Goal: Share content: Share content

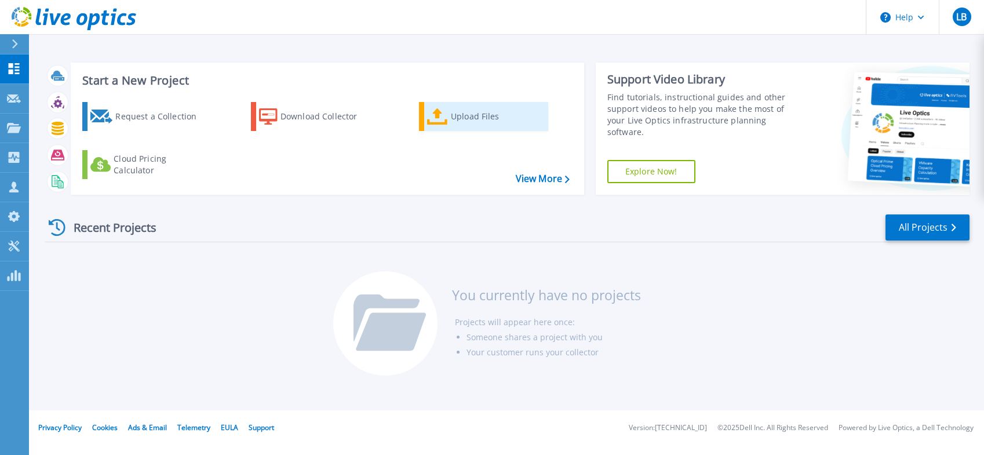
click at [472, 115] on div "Upload Files" at bounding box center [497, 116] width 93 height 23
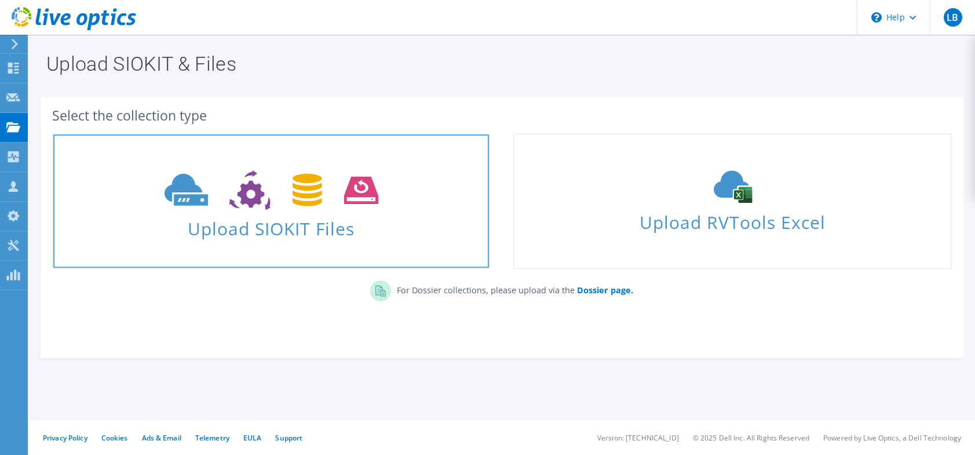
click at [296, 215] on span "Upload SIOKIT Files" at bounding box center [271, 225] width 436 height 25
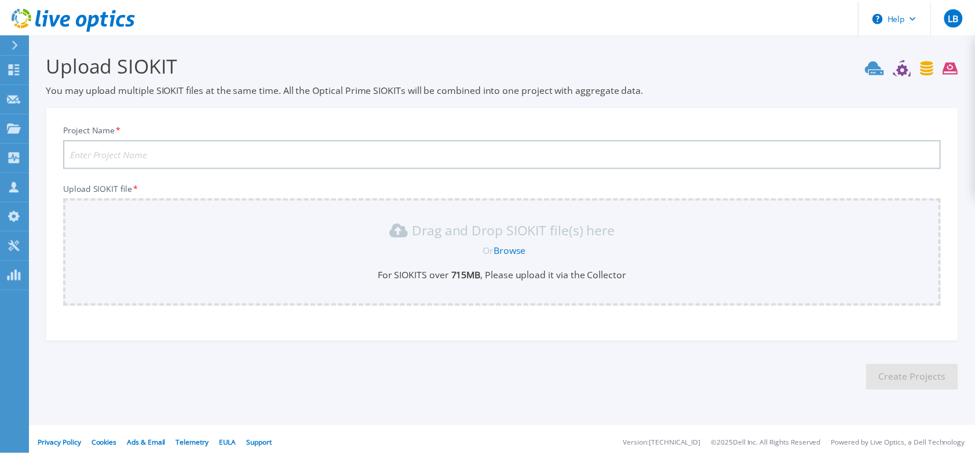
scroll to position [7, 0]
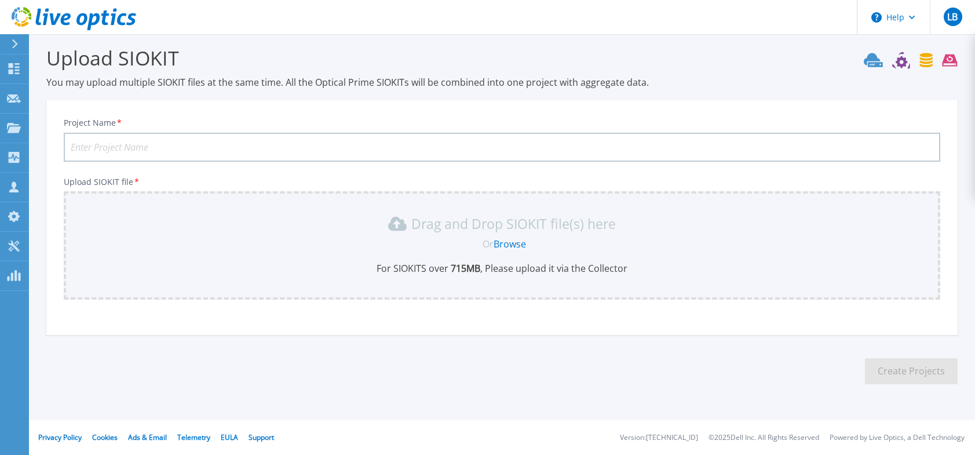
click at [441, 146] on input "Project Name *" at bounding box center [502, 147] width 876 height 29
type input "R"
type input "T1"
click at [513, 242] on link "Browse" at bounding box center [510, 244] width 32 height 13
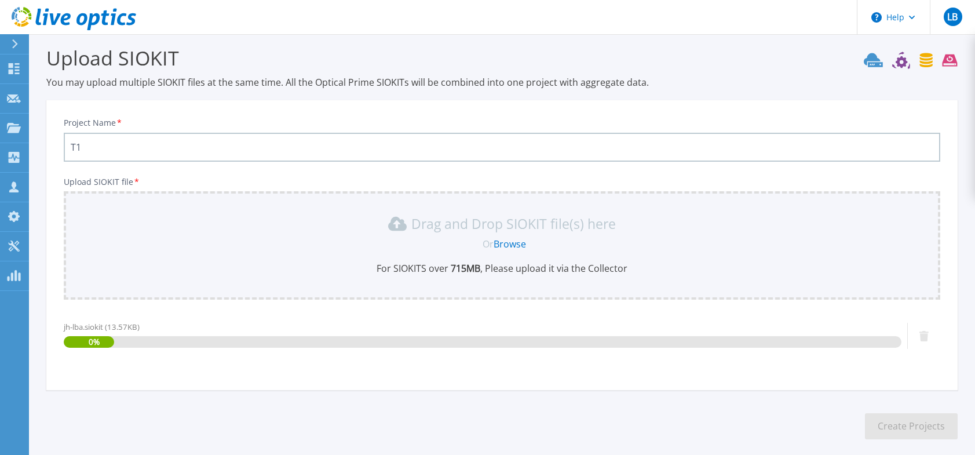
scroll to position [62, 0]
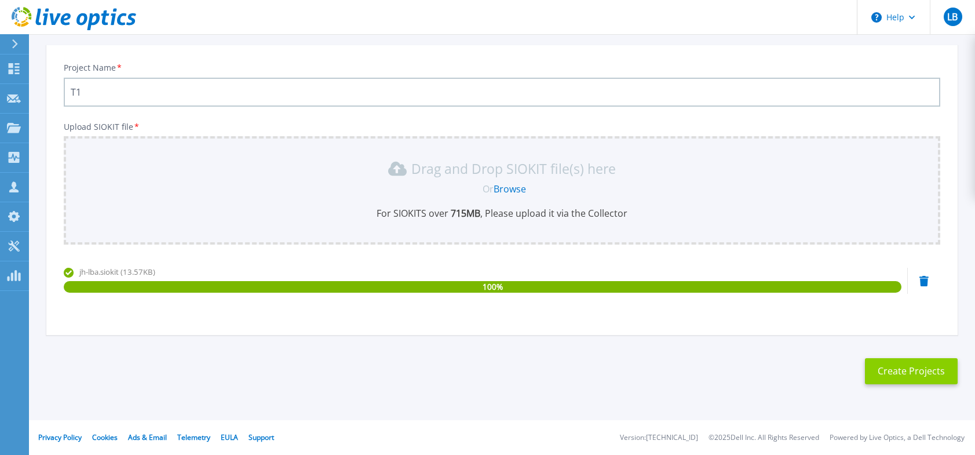
click at [886, 371] on button "Create Projects" at bounding box center [911, 371] width 93 height 26
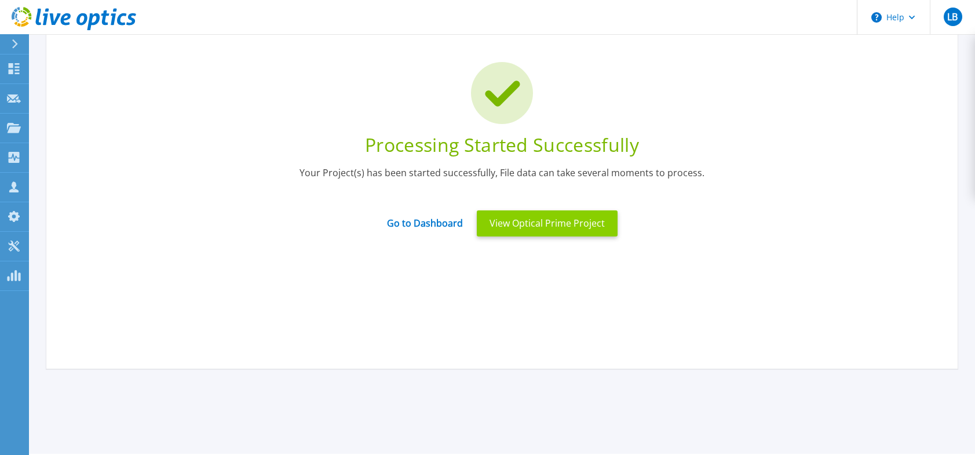
click at [529, 223] on button "View Optical Prime Project" at bounding box center [547, 223] width 141 height 26
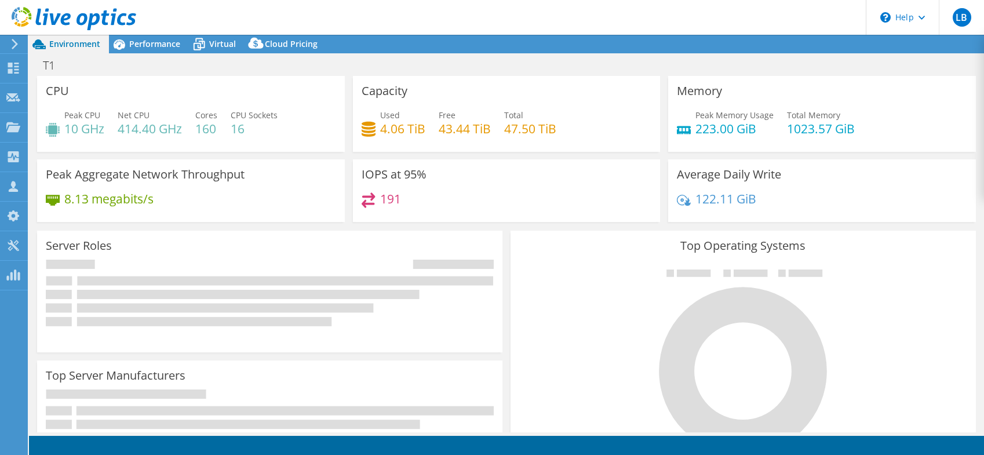
select select "USD"
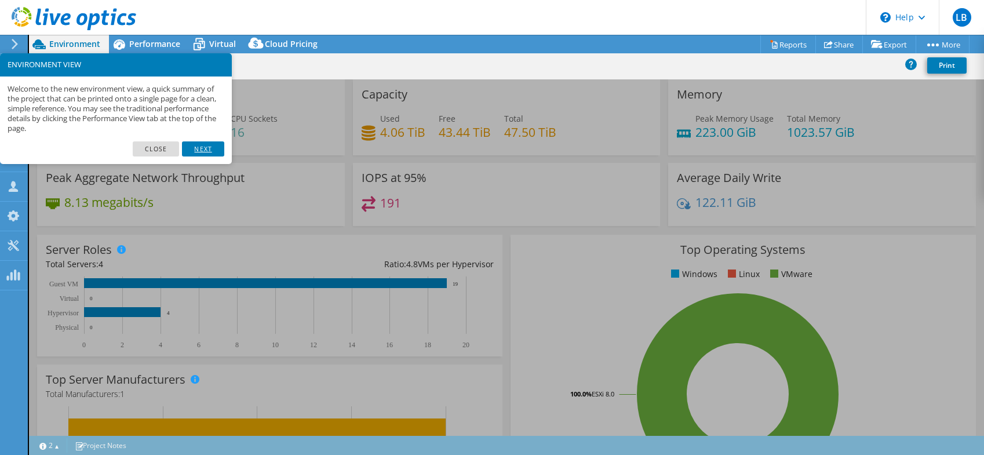
click at [209, 143] on link "Next" at bounding box center [203, 148] width 42 height 15
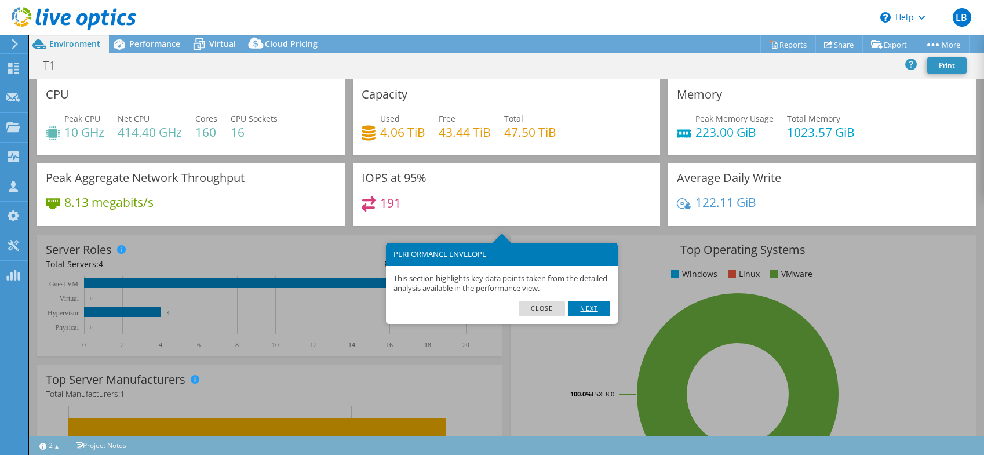
click at [598, 308] on link "Next" at bounding box center [589, 308] width 42 height 15
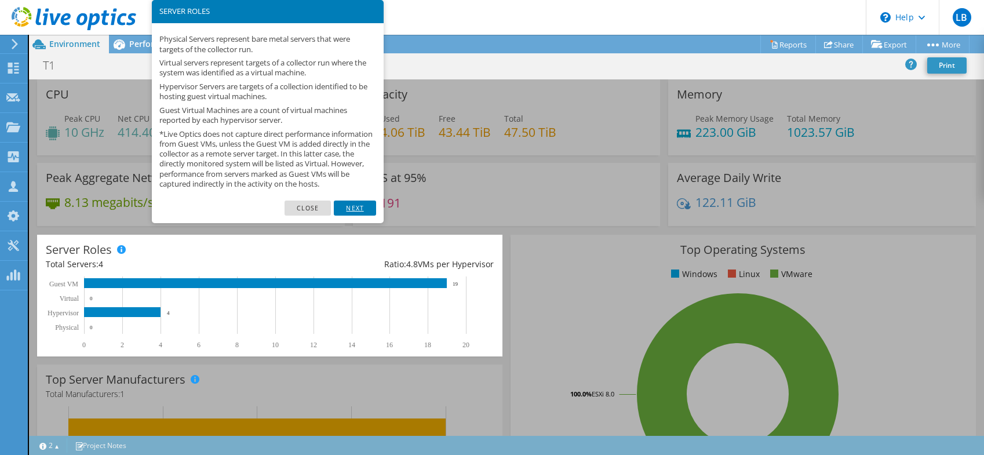
click at [350, 215] on link "Next" at bounding box center [355, 207] width 42 height 15
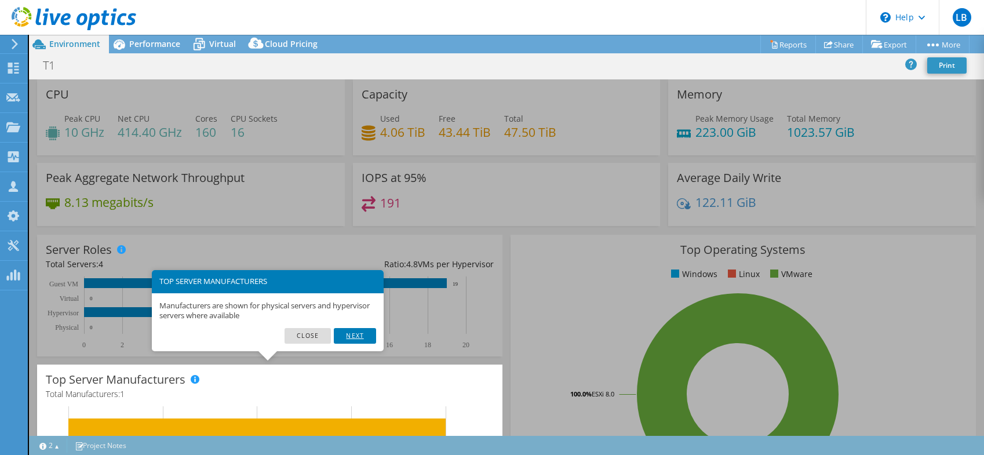
click at [364, 341] on link "Next" at bounding box center [355, 335] width 42 height 15
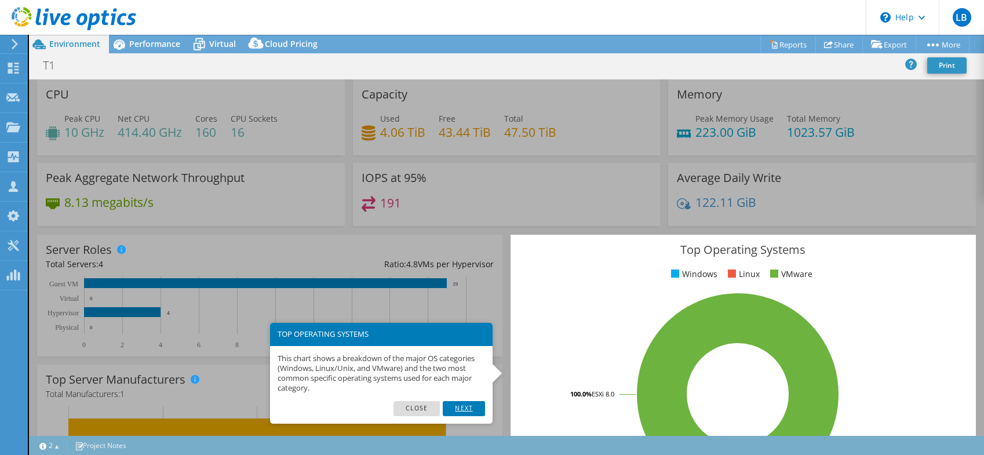
click at [471, 410] on link "Next" at bounding box center [464, 408] width 42 height 15
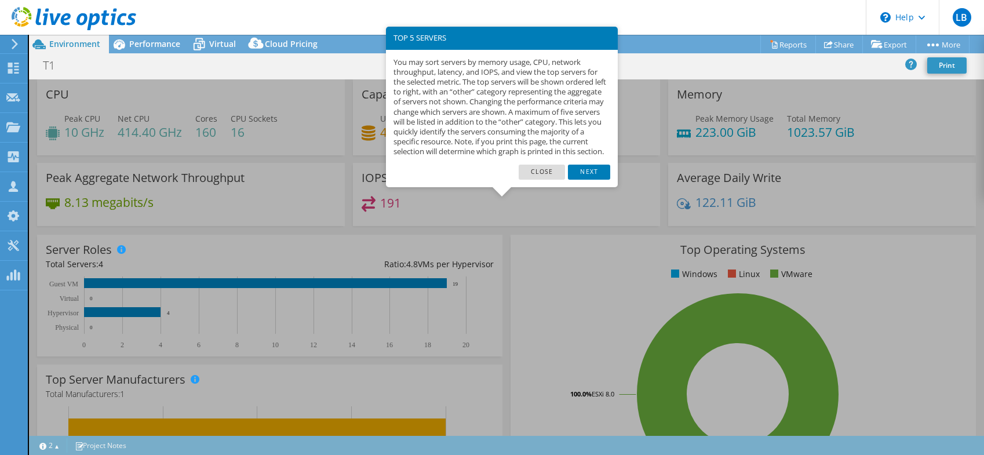
scroll to position [319, 0]
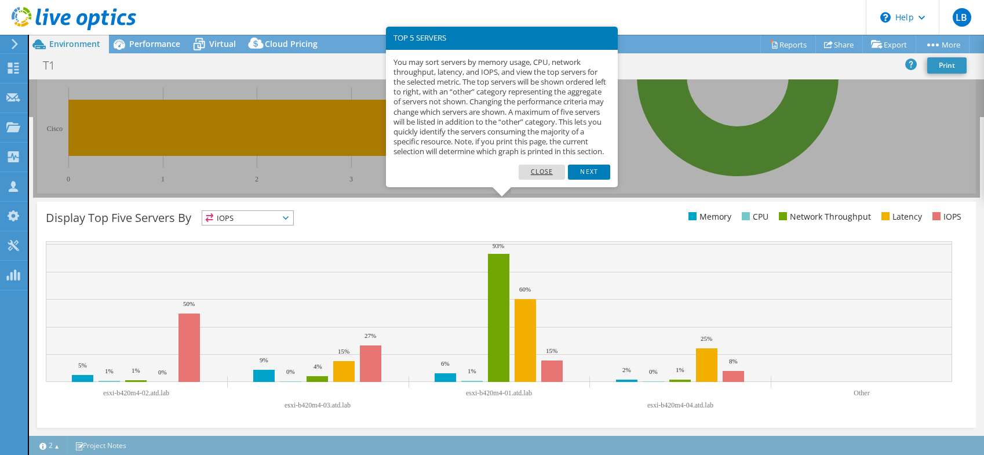
click at [539, 179] on link "Close" at bounding box center [541, 172] width 47 height 15
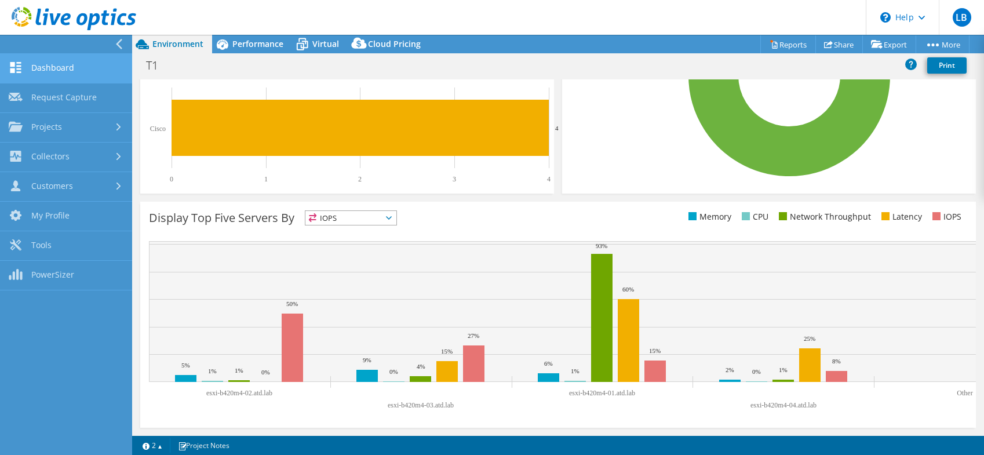
click at [67, 71] on link "Dashboard" at bounding box center [66, 69] width 132 height 30
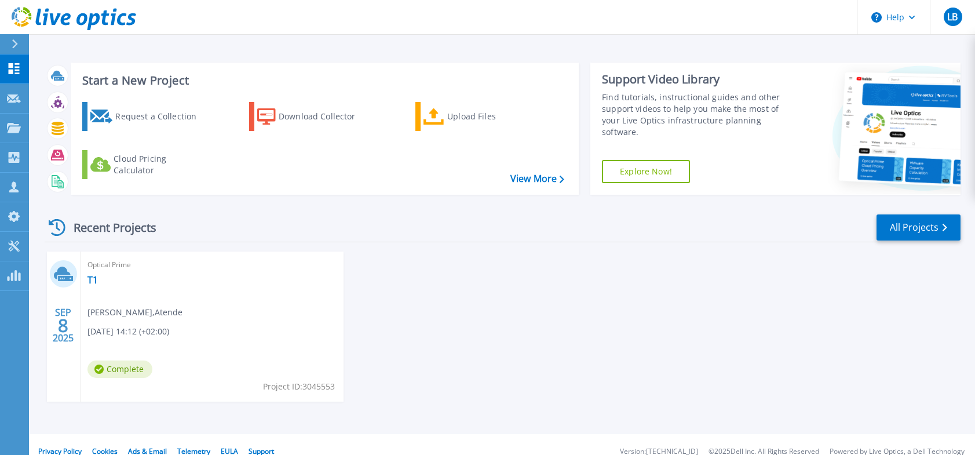
scroll to position [14, 0]
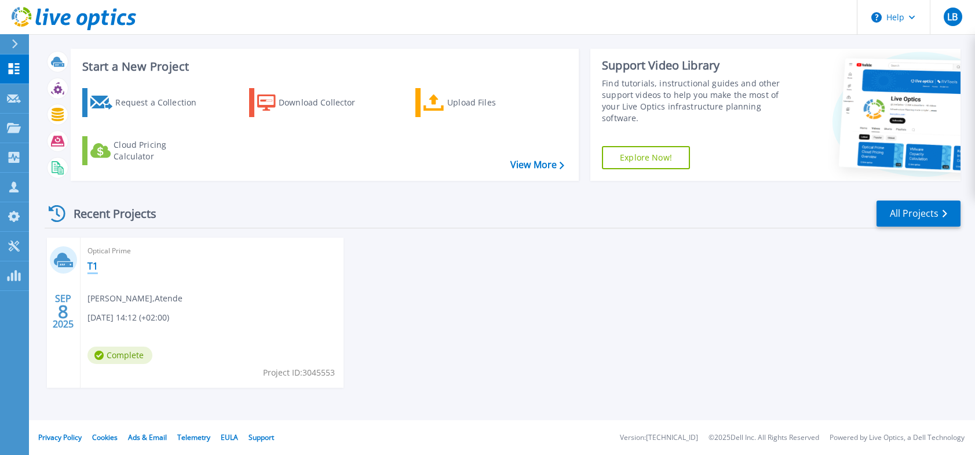
click at [93, 268] on link "T1" at bounding box center [92, 266] width 10 height 12
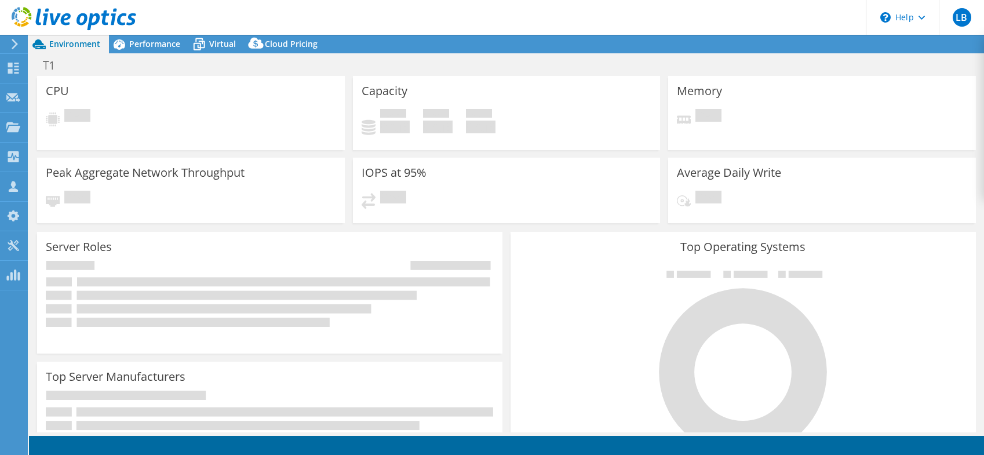
select select "USD"
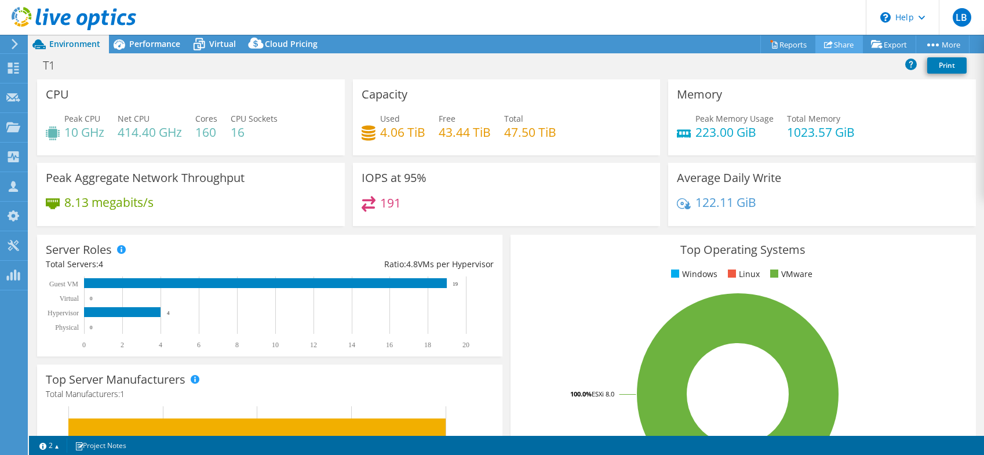
click at [827, 44] on link "Share" at bounding box center [839, 44] width 48 height 18
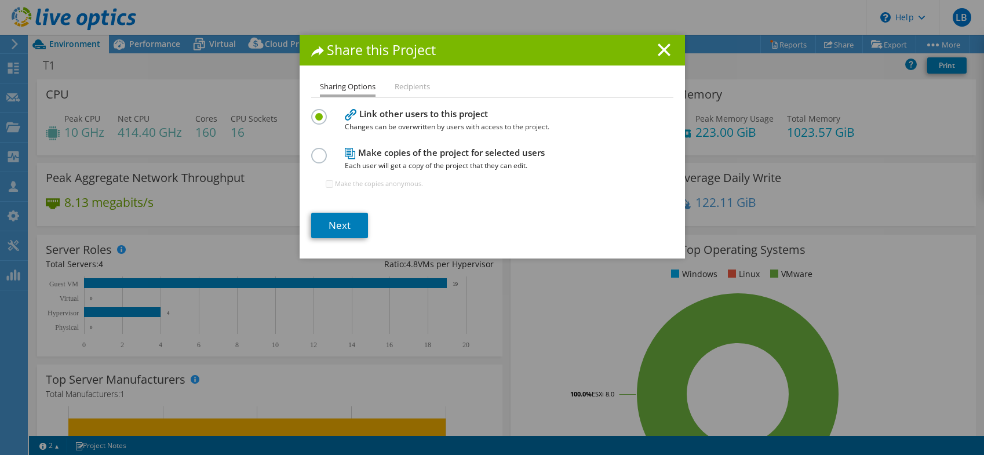
click at [412, 85] on li "Recipients" at bounding box center [411, 87] width 35 height 14
click at [332, 223] on link "Next" at bounding box center [339, 225] width 57 height 25
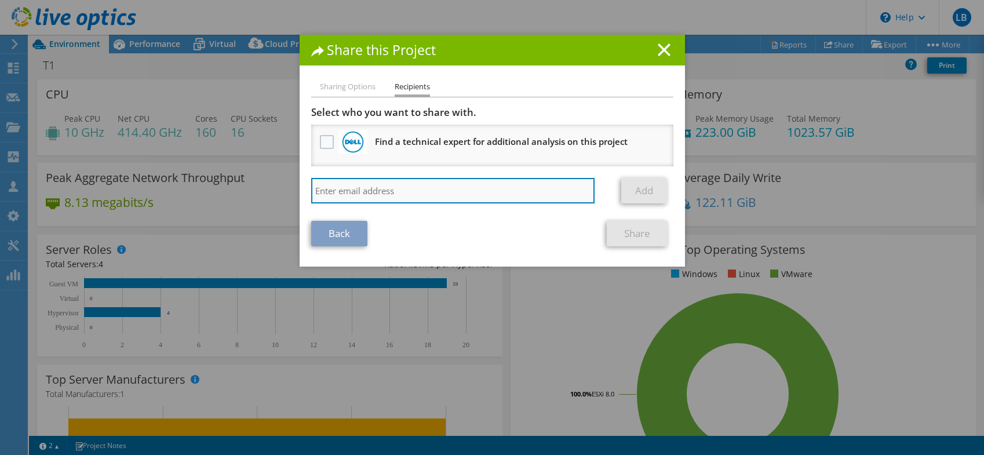
drag, startPoint x: 364, startPoint y: 186, endPoint x: 357, endPoint y: 188, distance: 7.3
click at [363, 186] on input "search" at bounding box center [453, 190] width 284 height 25
type input "przemyslaw.gajda@atende.pl"
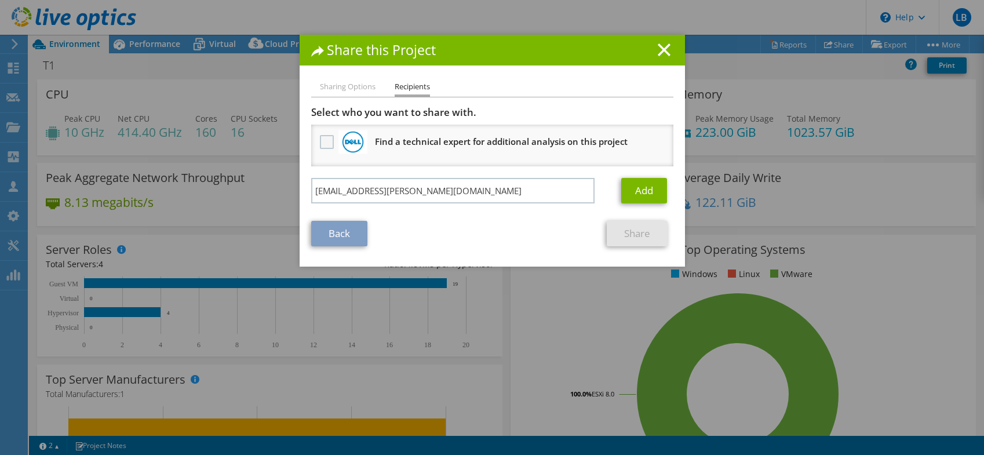
click at [326, 142] on label at bounding box center [328, 142] width 17 height 14
click at [0, 0] on input "checkbox" at bounding box center [0, 0] width 0 height 0
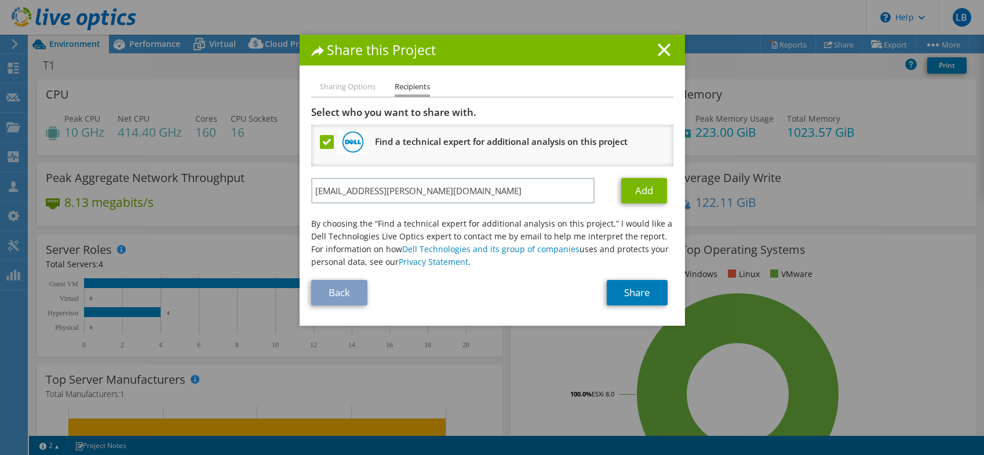
click at [322, 144] on label at bounding box center [328, 142] width 17 height 14
click at [0, 0] on input "checkbox" at bounding box center [0, 0] width 0 height 0
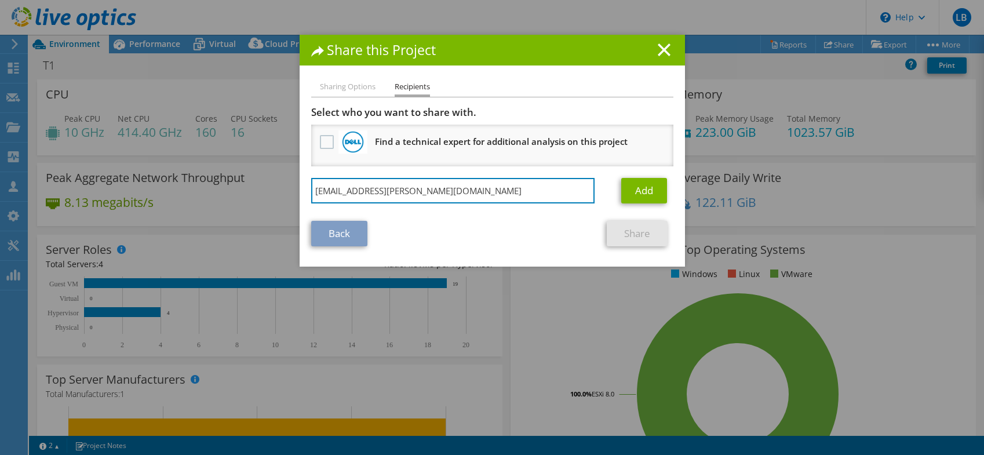
drag, startPoint x: 442, startPoint y: 192, endPoint x: 151, endPoint y: 198, distance: 291.4
click at [151, 198] on div "Share this Project Sharing Options Recipients Link other users to this project …" at bounding box center [492, 227] width 984 height 385
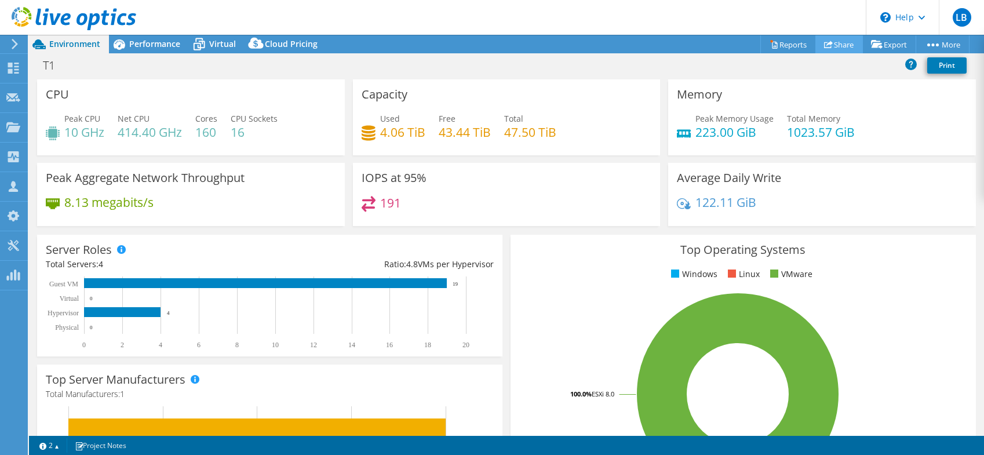
click at [829, 43] on link "Share" at bounding box center [839, 44] width 48 height 18
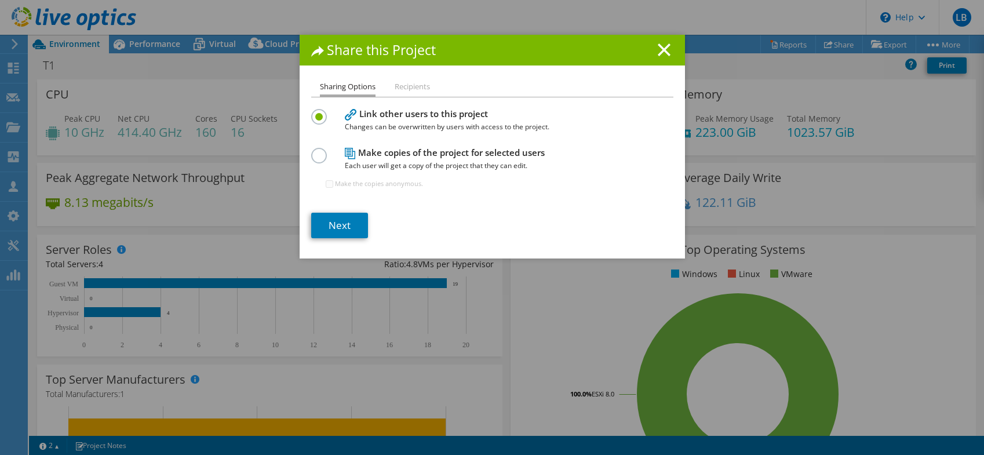
click at [411, 83] on li "Recipients" at bounding box center [411, 87] width 35 height 14
click at [318, 151] on label at bounding box center [321, 149] width 20 height 3
click at [0, 0] on input "radio" at bounding box center [0, 0] width 0 height 0
click at [315, 112] on label at bounding box center [321, 110] width 20 height 3
click at [0, 0] on input "radio" at bounding box center [0, 0] width 0 height 0
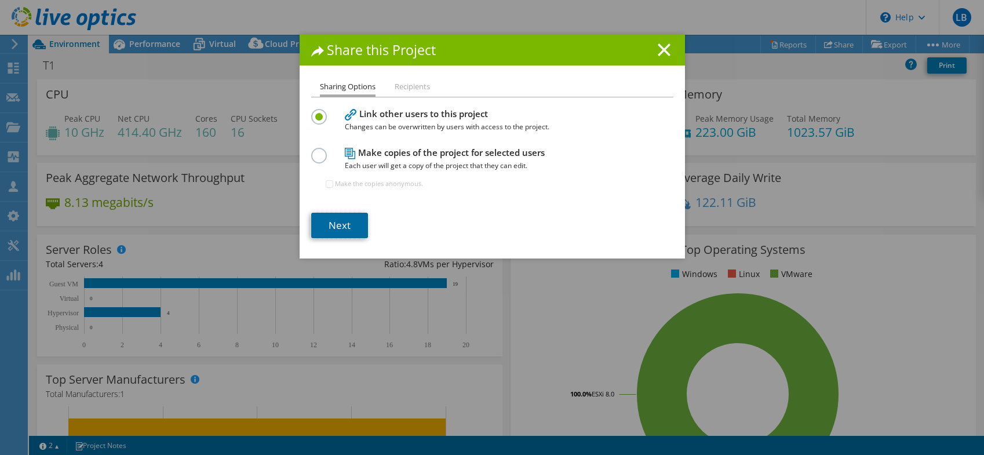
click at [353, 233] on link "Next" at bounding box center [339, 225] width 57 height 25
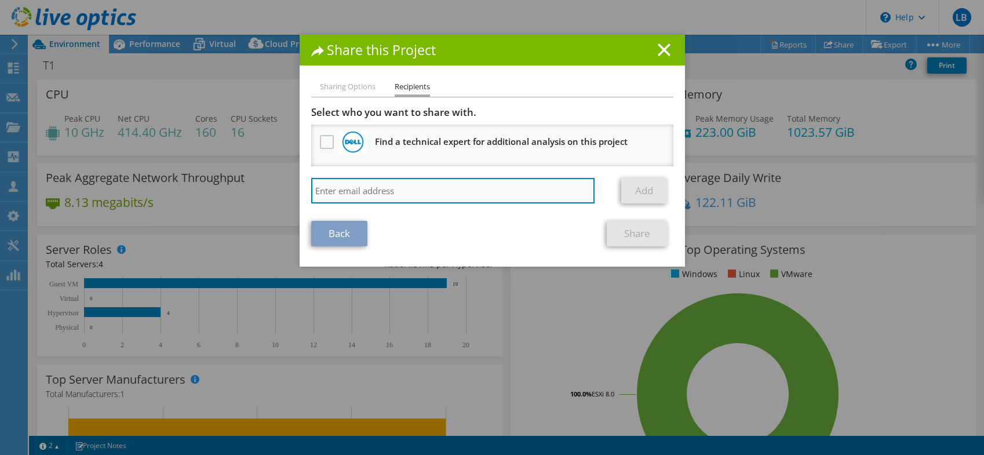
click at [332, 192] on input "search" at bounding box center [453, 190] width 284 height 25
type input "lukasz.babski@gmail.com"
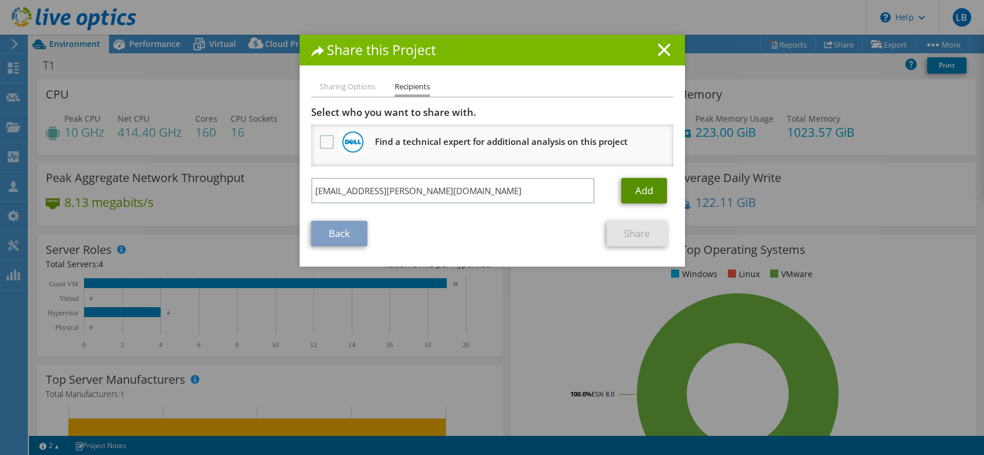
click at [642, 192] on link "Add" at bounding box center [644, 190] width 46 height 25
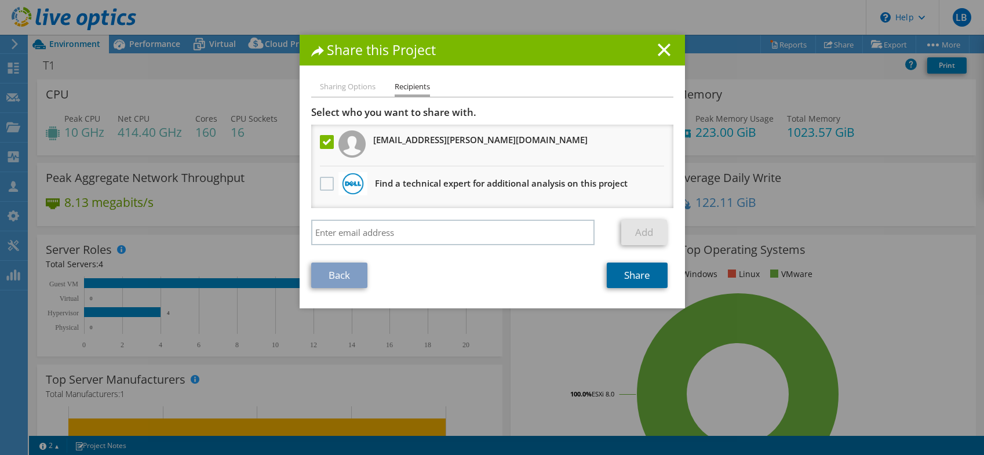
click at [645, 275] on link "Share" at bounding box center [637, 274] width 61 height 25
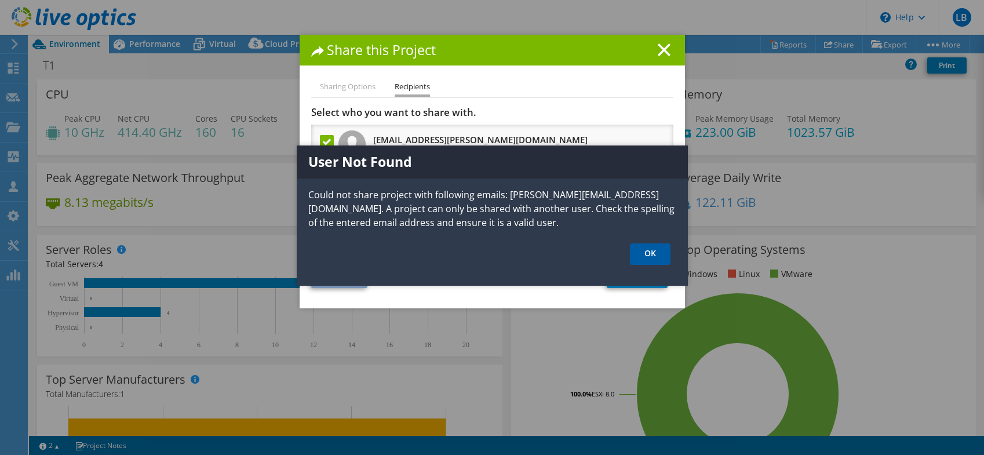
click at [649, 253] on link "OK" at bounding box center [650, 253] width 41 height 21
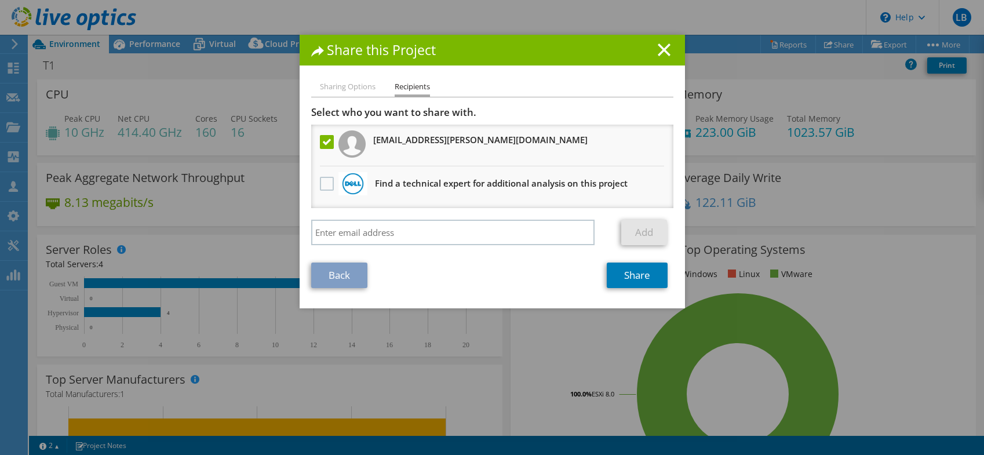
click at [353, 280] on link "Back" at bounding box center [339, 274] width 56 height 25
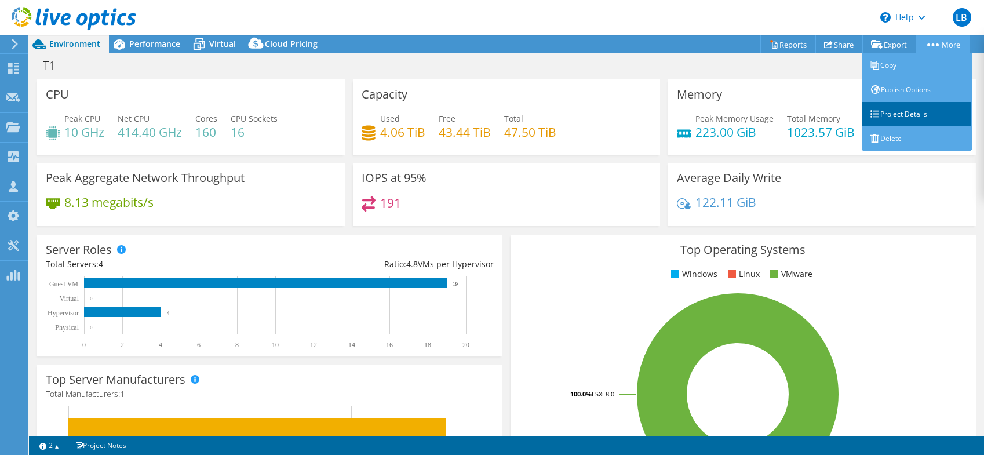
click at [908, 116] on link "Project Details" at bounding box center [916, 114] width 110 height 24
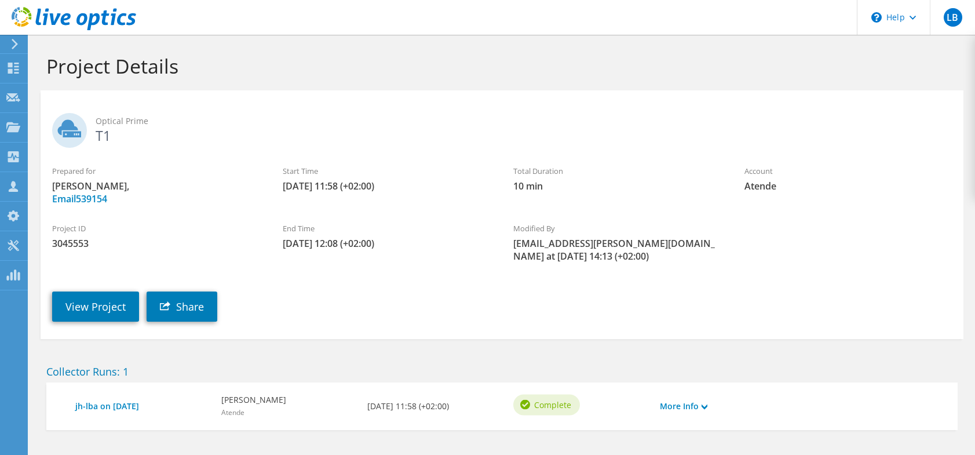
click at [12, 45] on icon at bounding box center [14, 44] width 9 height 10
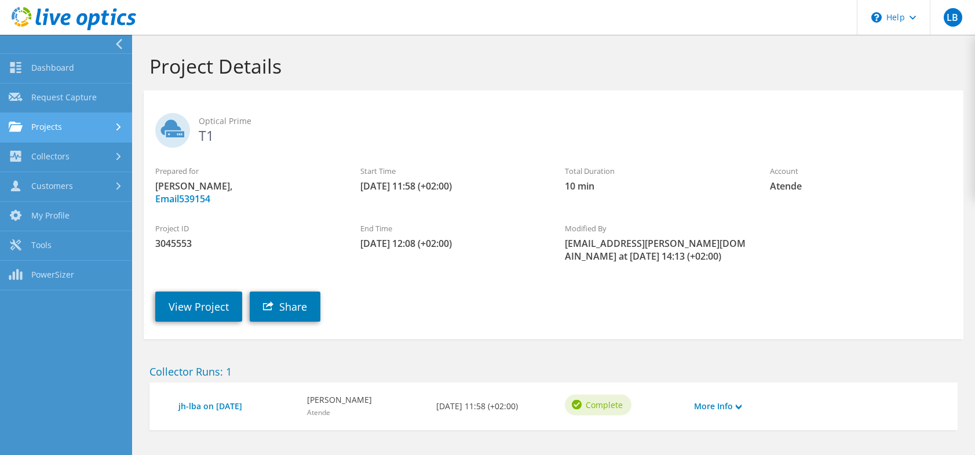
click at [77, 126] on link "Projects" at bounding box center [66, 128] width 132 height 30
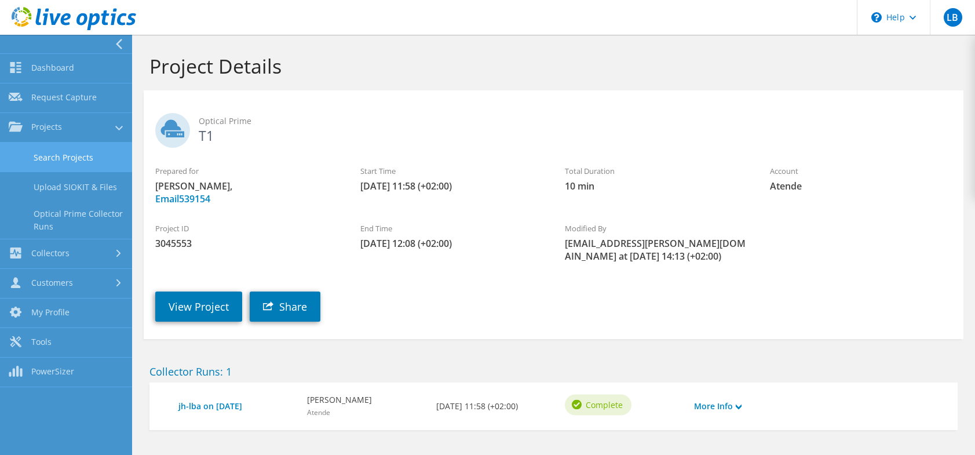
click at [89, 155] on link "Search Projects" at bounding box center [66, 158] width 132 height 30
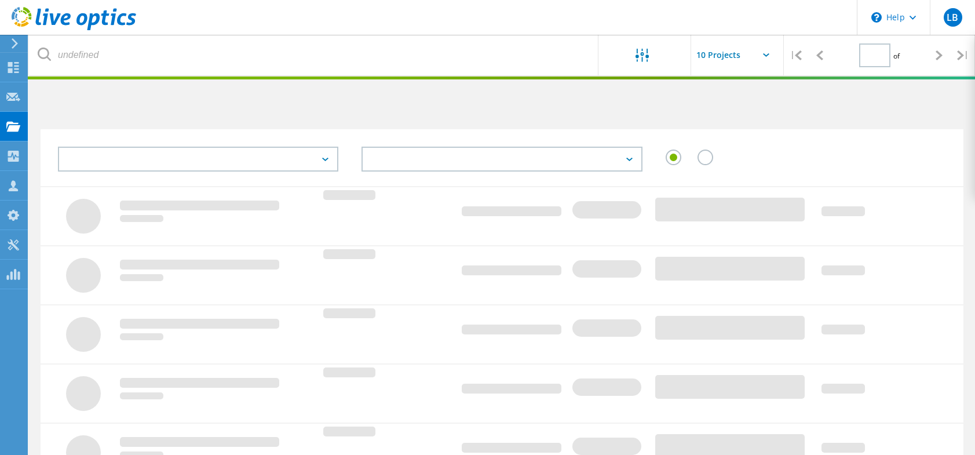
type input "1"
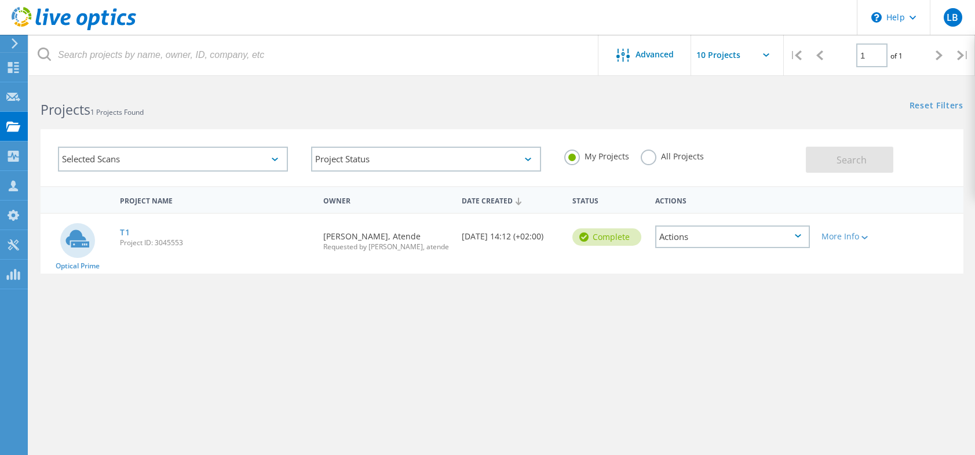
click at [801, 233] on div "Actions" at bounding box center [732, 236] width 155 height 23
click at [686, 264] on div "Delete" at bounding box center [732, 264] width 152 height 18
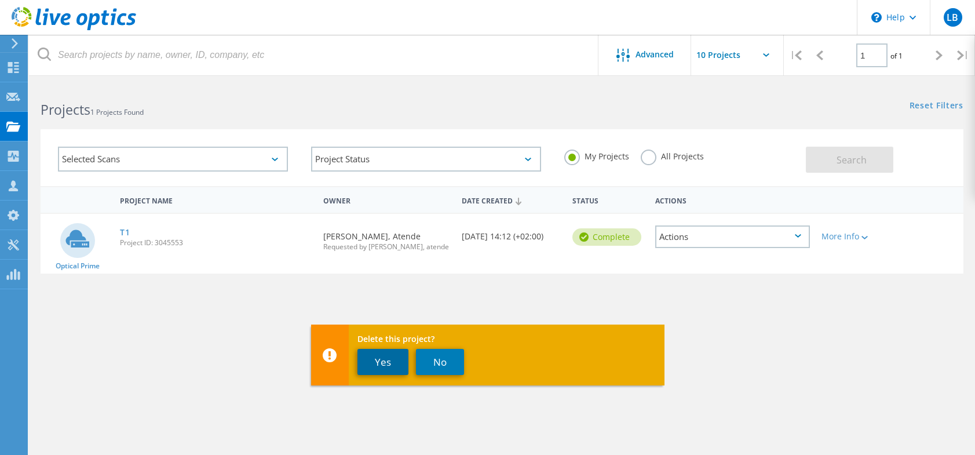
click at [389, 355] on button "Yes" at bounding box center [382, 362] width 51 height 26
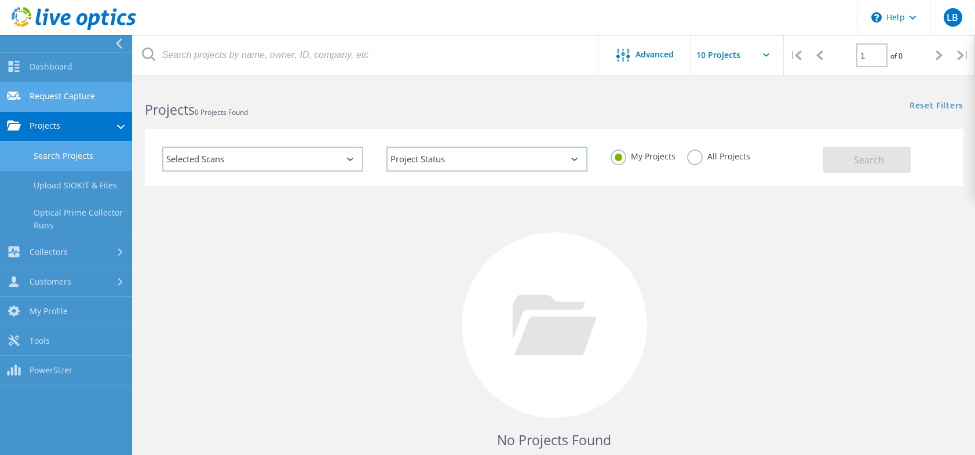
click at [41, 85] on link "Request Capture" at bounding box center [66, 97] width 132 height 30
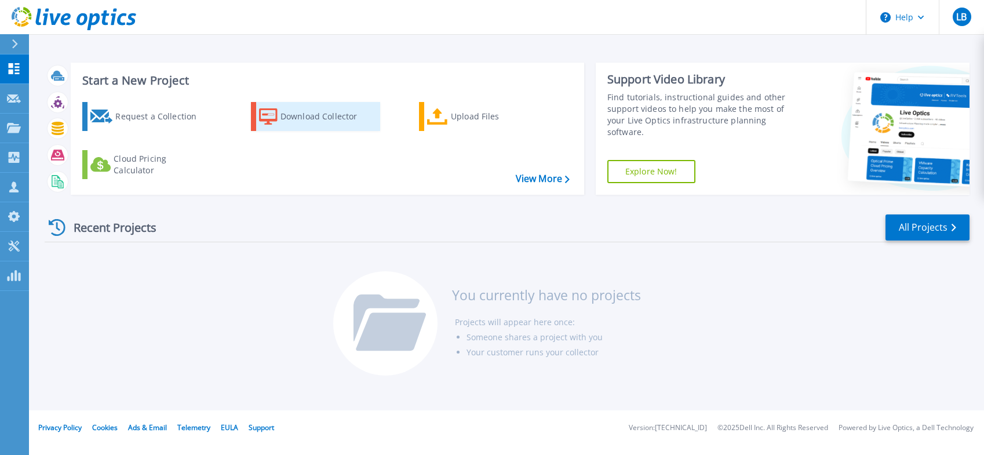
click at [304, 118] on div "Download Collector" at bounding box center [326, 116] width 93 height 23
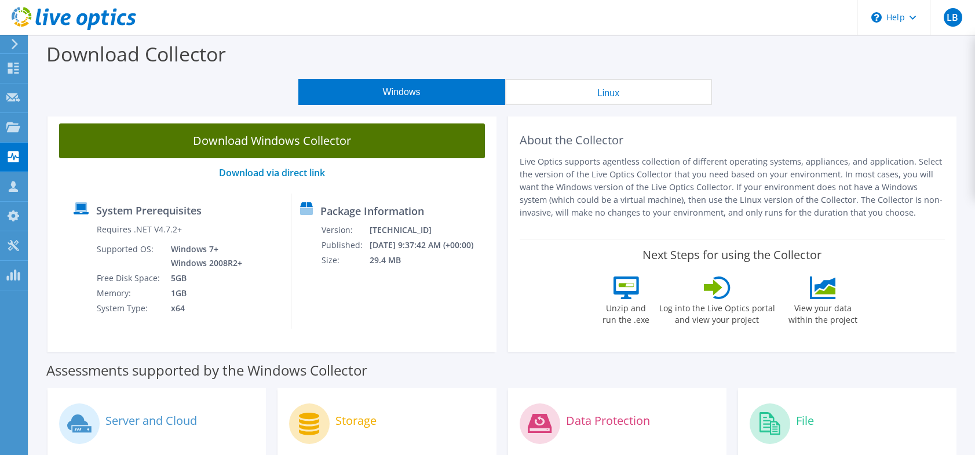
click at [292, 145] on link "Download Windows Collector" at bounding box center [272, 140] width 426 height 35
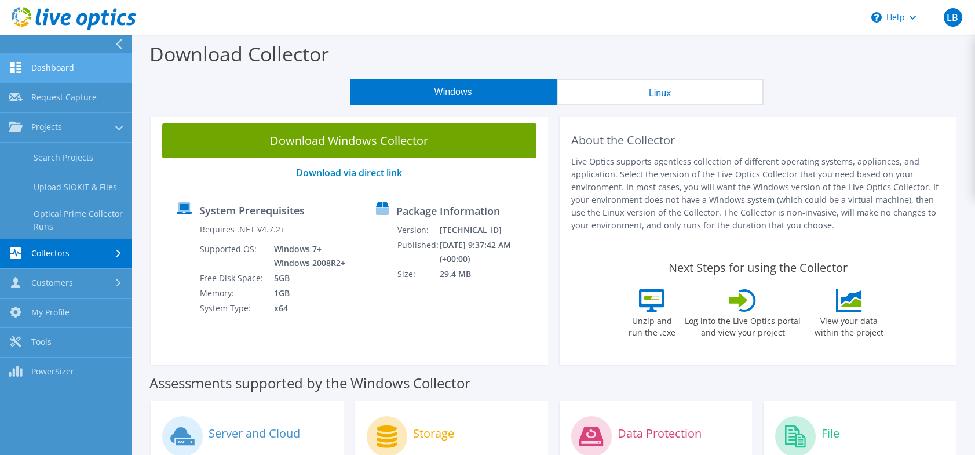
click at [40, 63] on link "Dashboard" at bounding box center [66, 69] width 132 height 30
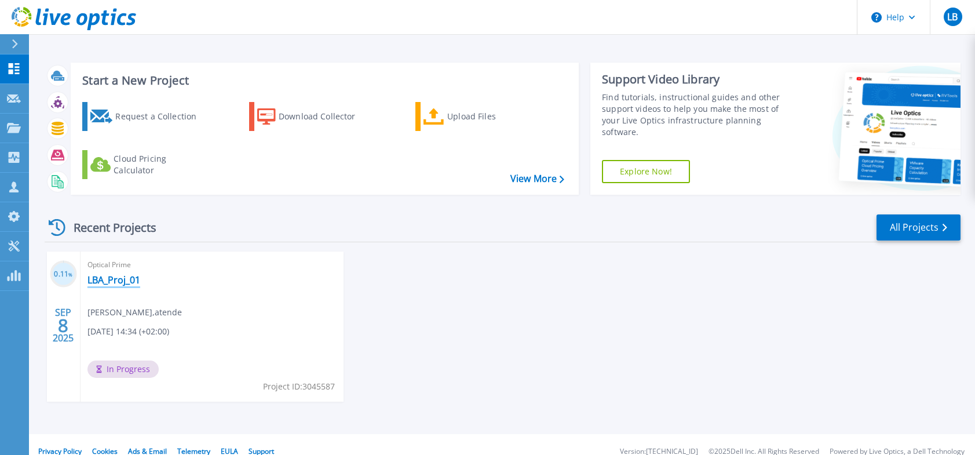
click at [119, 284] on link "LBA_Proj_01" at bounding box center [113, 280] width 53 height 12
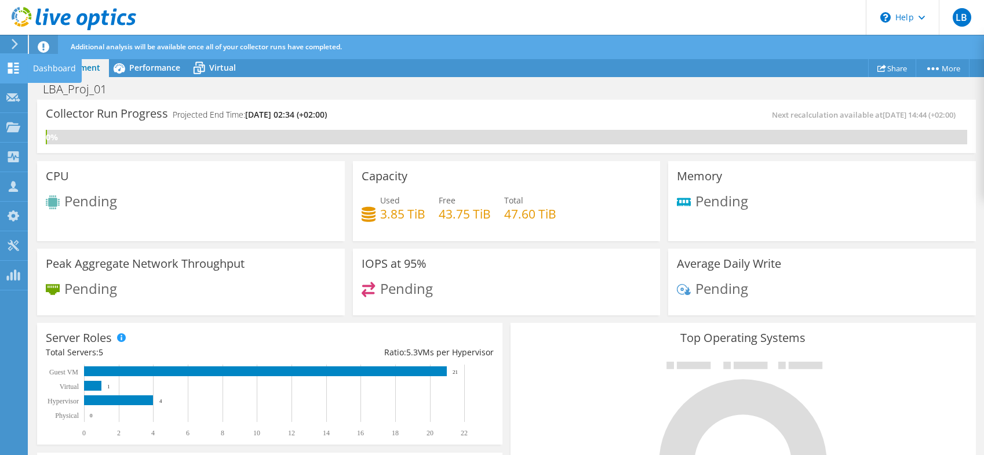
click at [10, 70] on use at bounding box center [13, 68] width 11 height 11
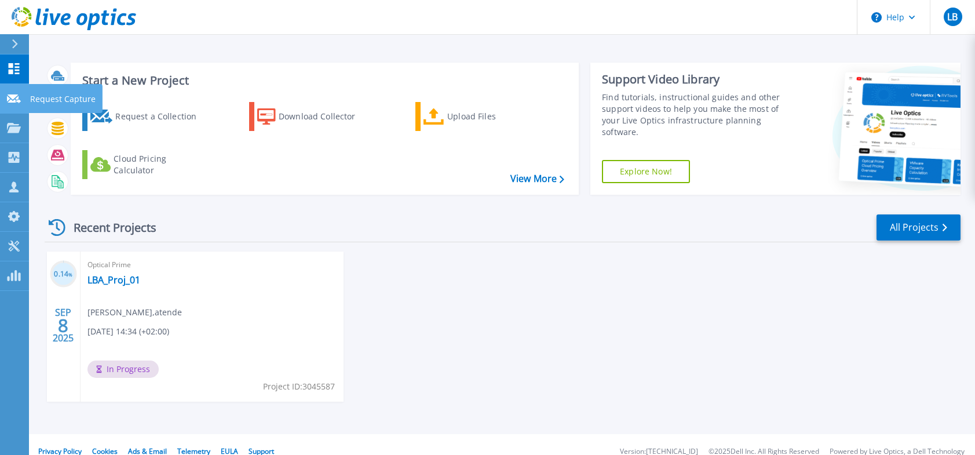
click at [12, 101] on icon at bounding box center [14, 98] width 14 height 9
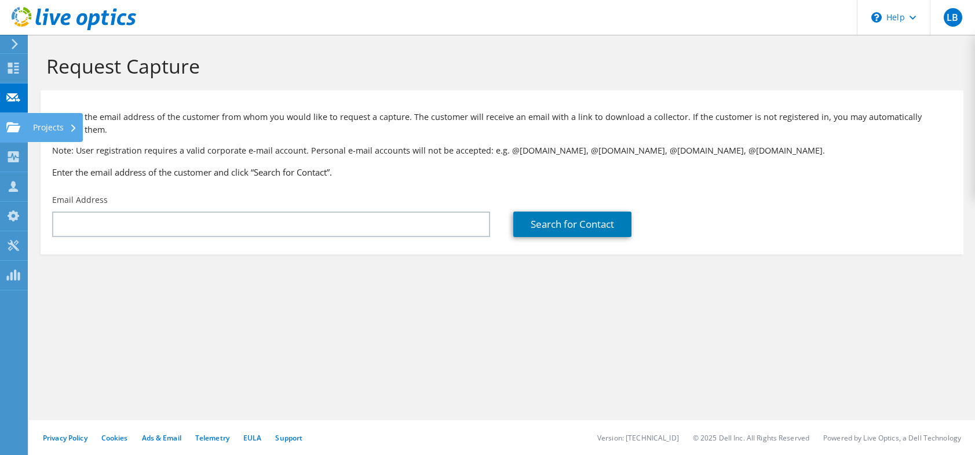
click at [17, 129] on use at bounding box center [13, 127] width 14 height 10
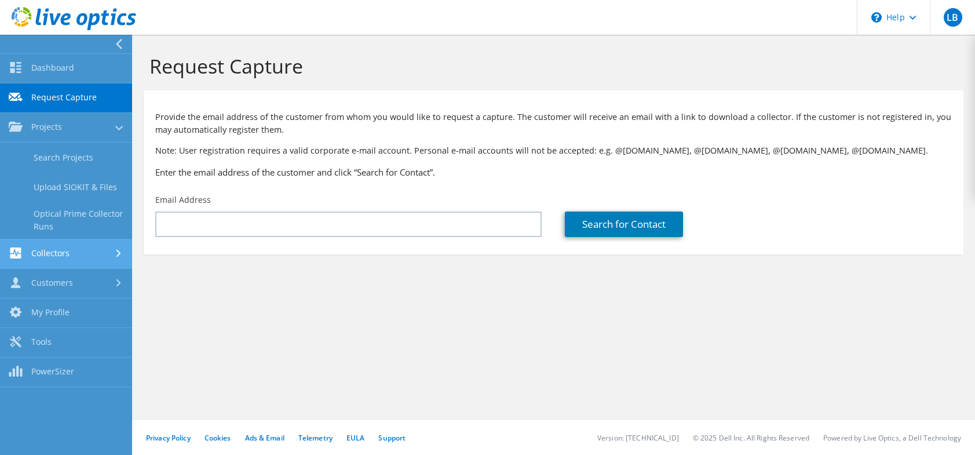
click at [81, 254] on link "Collectors" at bounding box center [66, 254] width 132 height 30
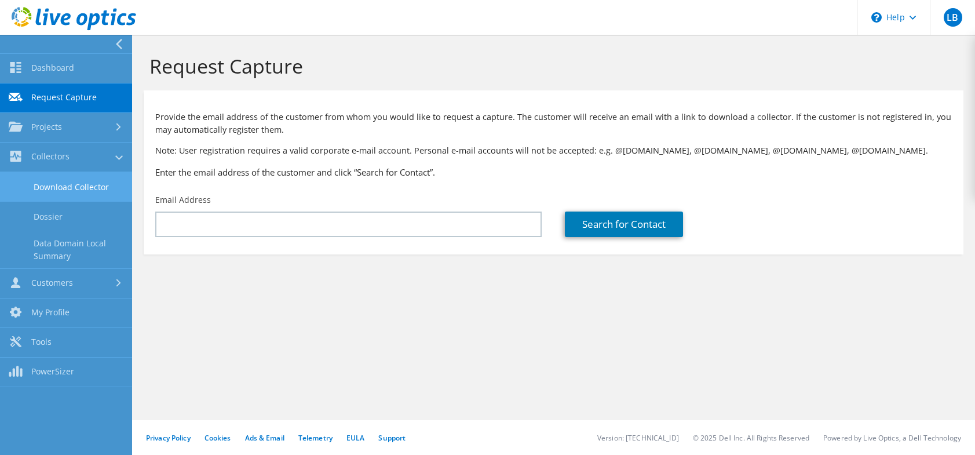
click at [67, 181] on link "Download Collector" at bounding box center [66, 187] width 132 height 30
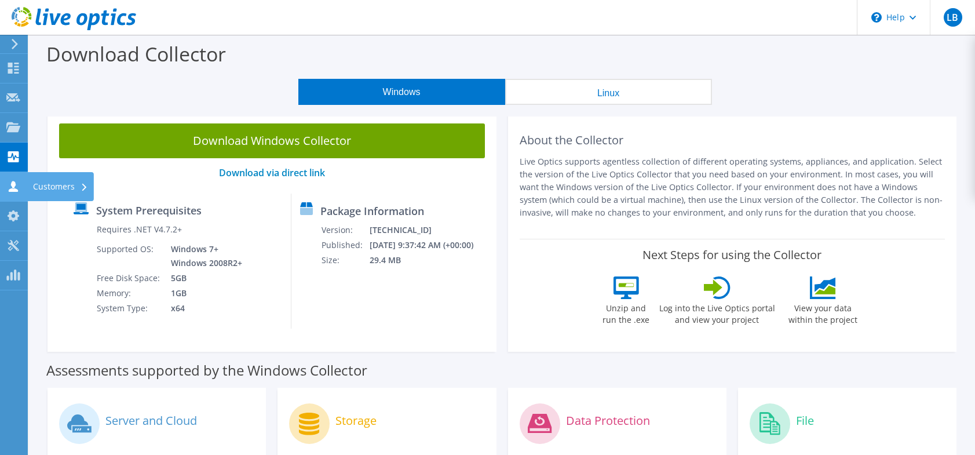
click at [17, 184] on icon at bounding box center [13, 186] width 14 height 11
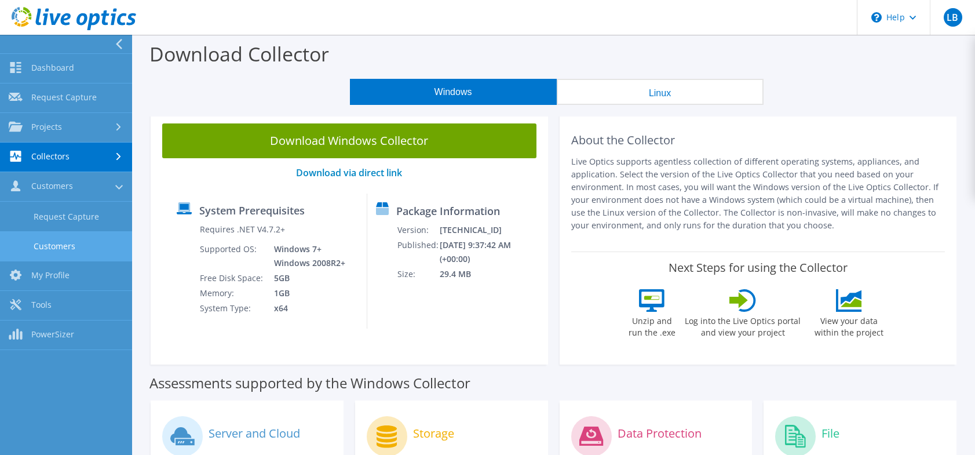
click at [61, 246] on link "Customers" at bounding box center [66, 246] width 132 height 30
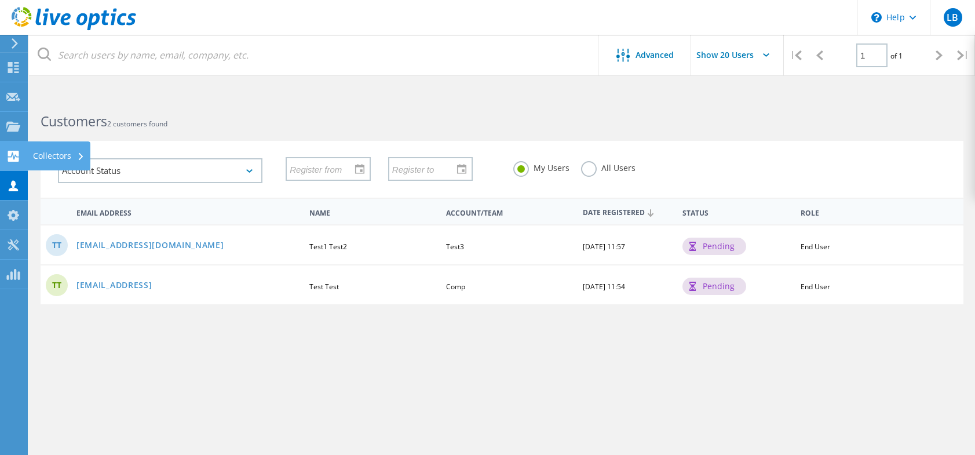
click at [17, 154] on use at bounding box center [13, 156] width 11 height 11
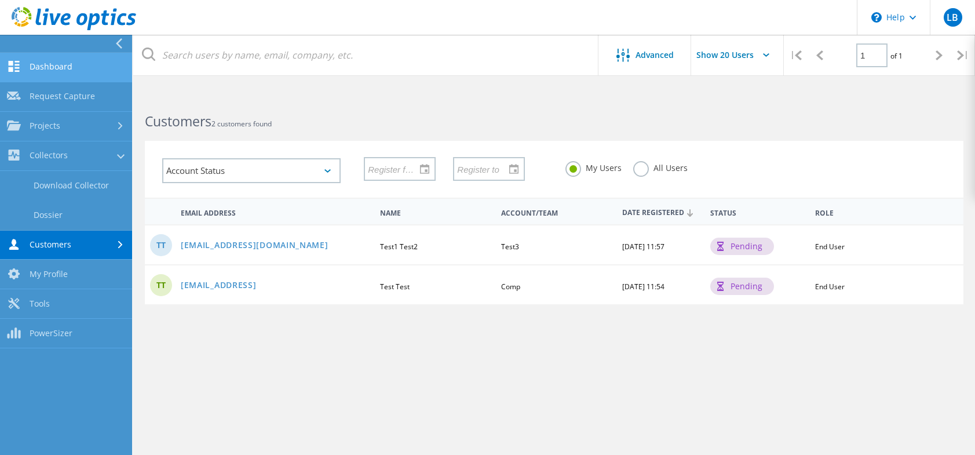
click at [63, 67] on link "Dashboard" at bounding box center [66, 68] width 132 height 30
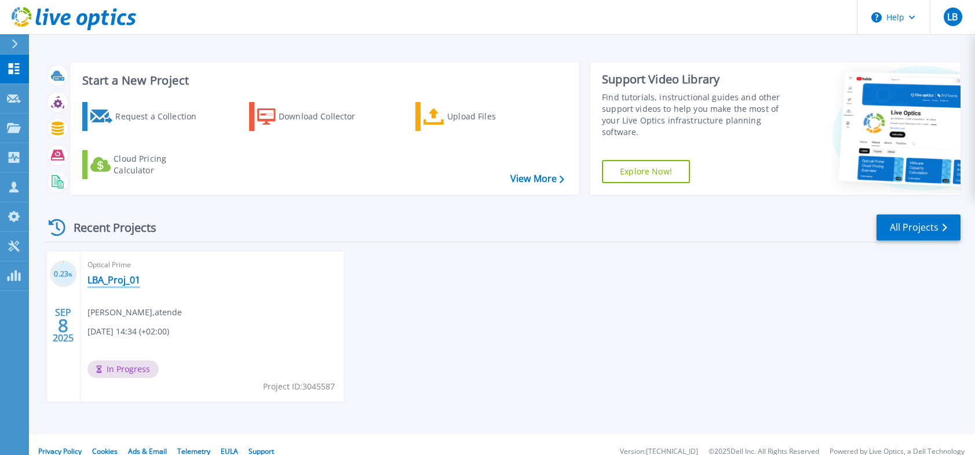
click at [123, 276] on link "LBA_Proj_01" at bounding box center [113, 280] width 53 height 12
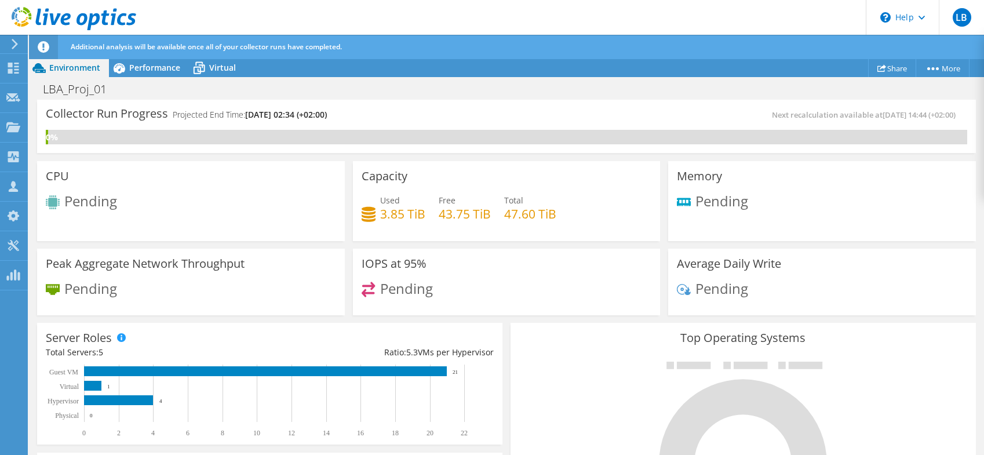
scroll to position [355, 0]
click at [88, 386] on rect at bounding box center [92, 386] width 17 height 10
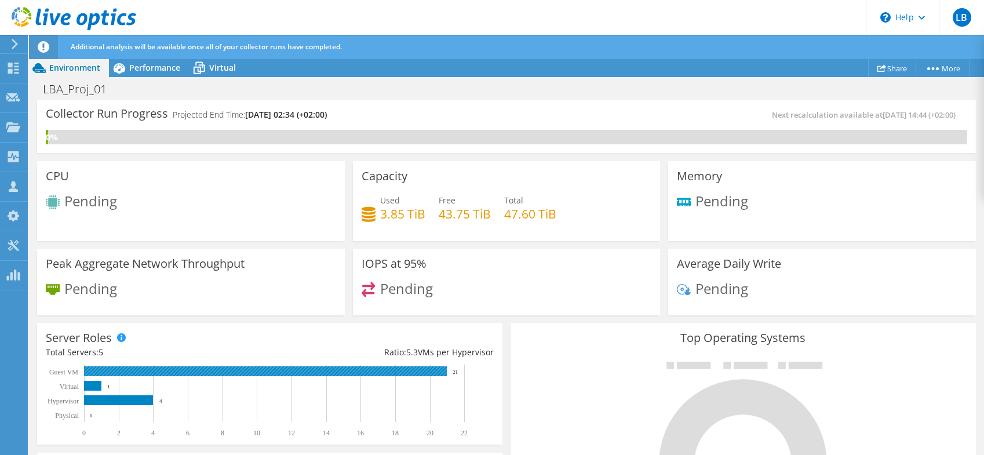
click at [156, 371] on rect at bounding box center [265, 371] width 363 height 10
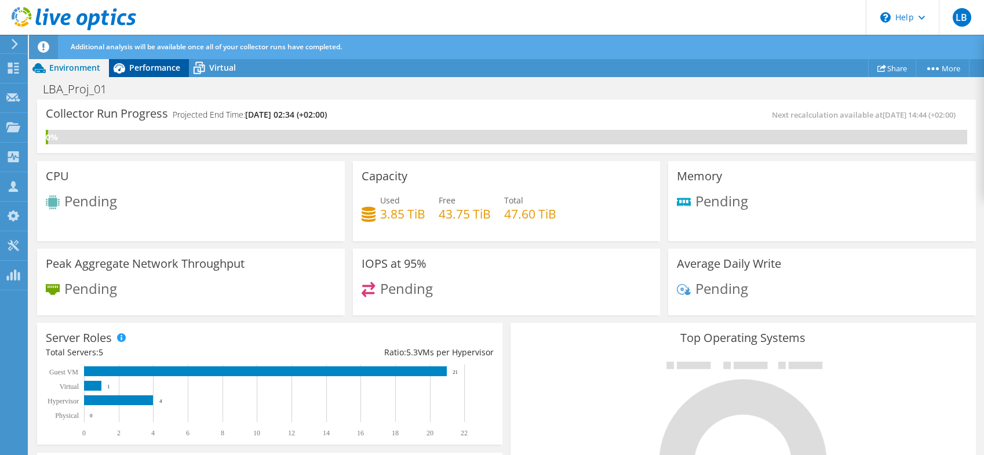
click at [143, 65] on span "Performance" at bounding box center [154, 67] width 51 height 11
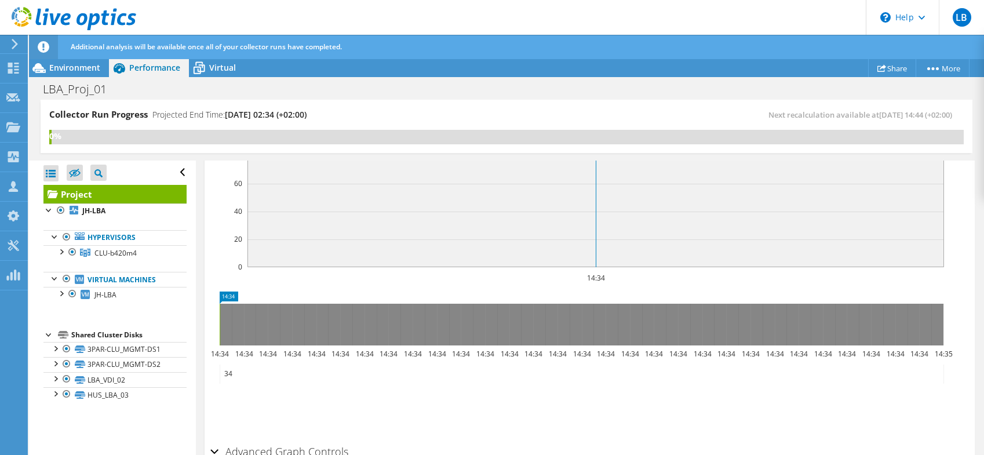
scroll to position [332, 0]
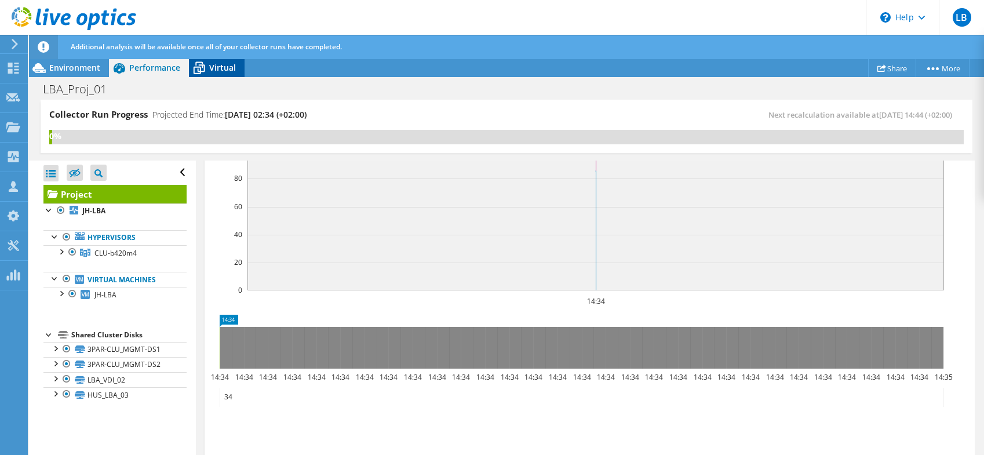
click at [225, 64] on span "Virtual" at bounding box center [222, 67] width 27 height 11
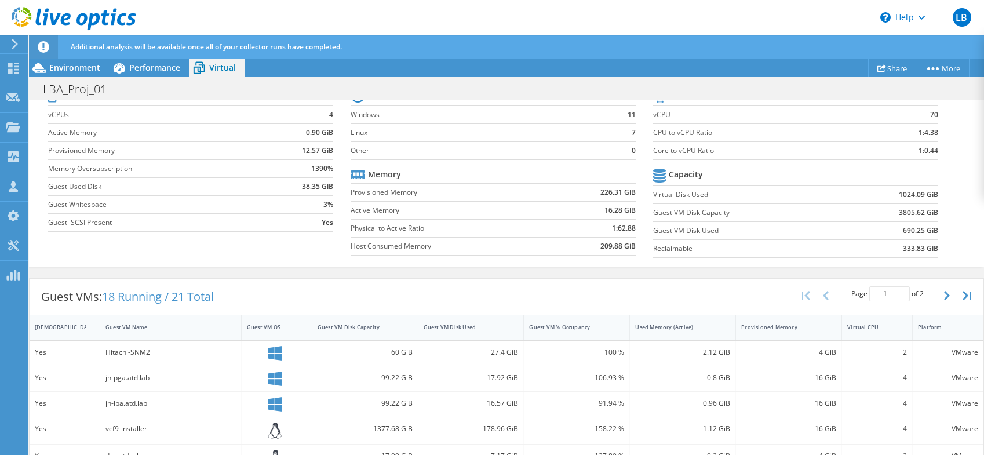
scroll to position [56, 0]
